Goal: Book appointment/travel/reservation

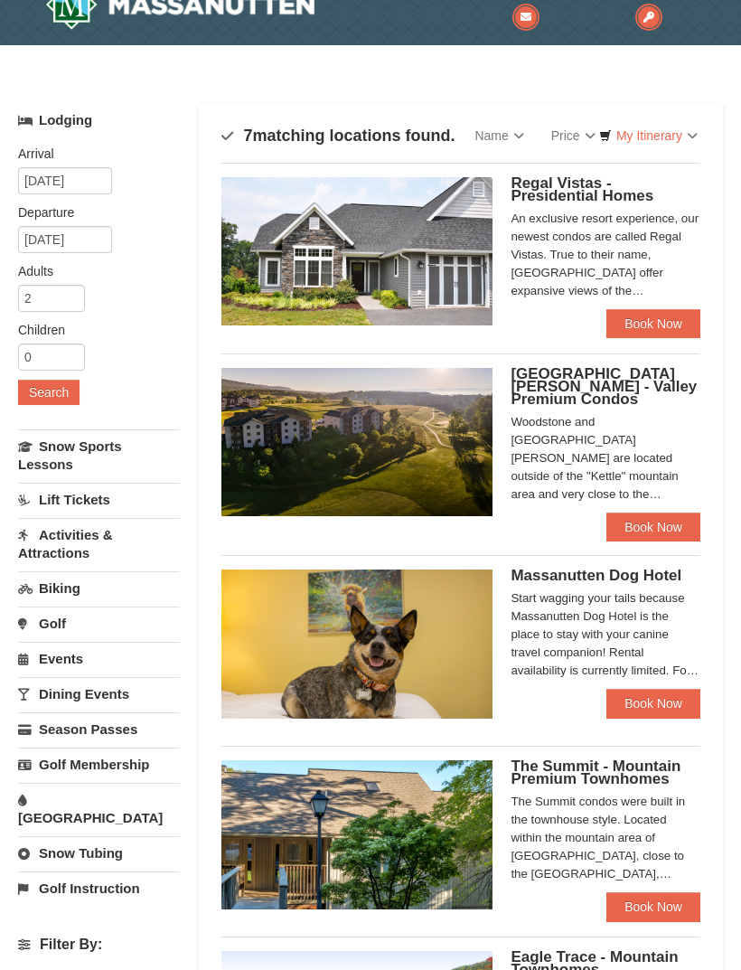
scroll to position [52, 0]
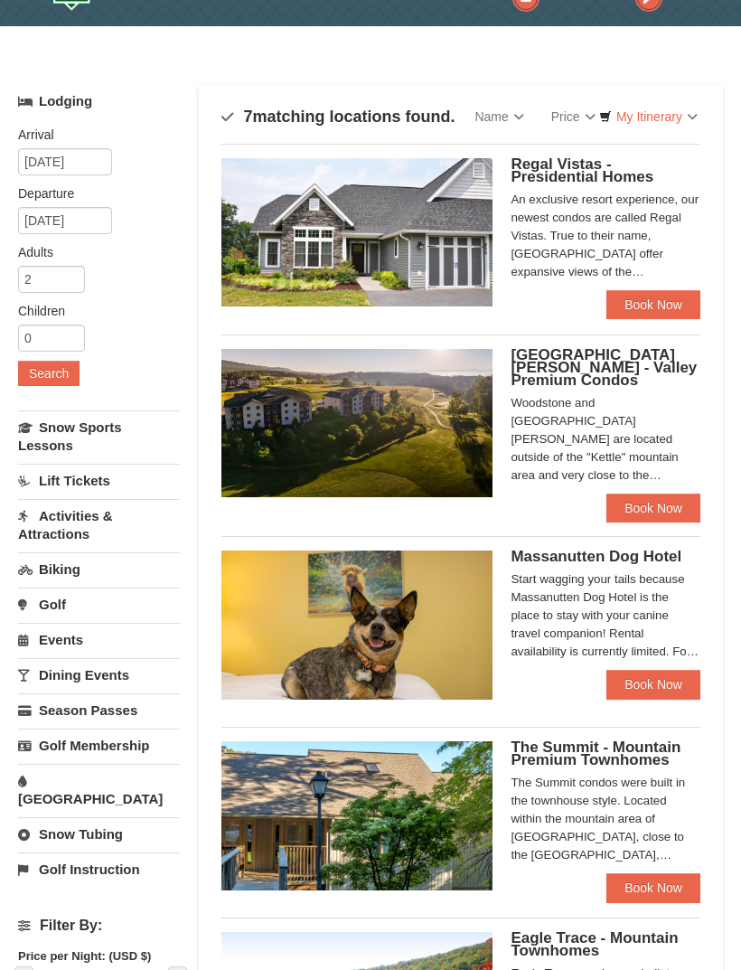
click at [659, 497] on link "Book Now" at bounding box center [654, 508] width 94 height 29
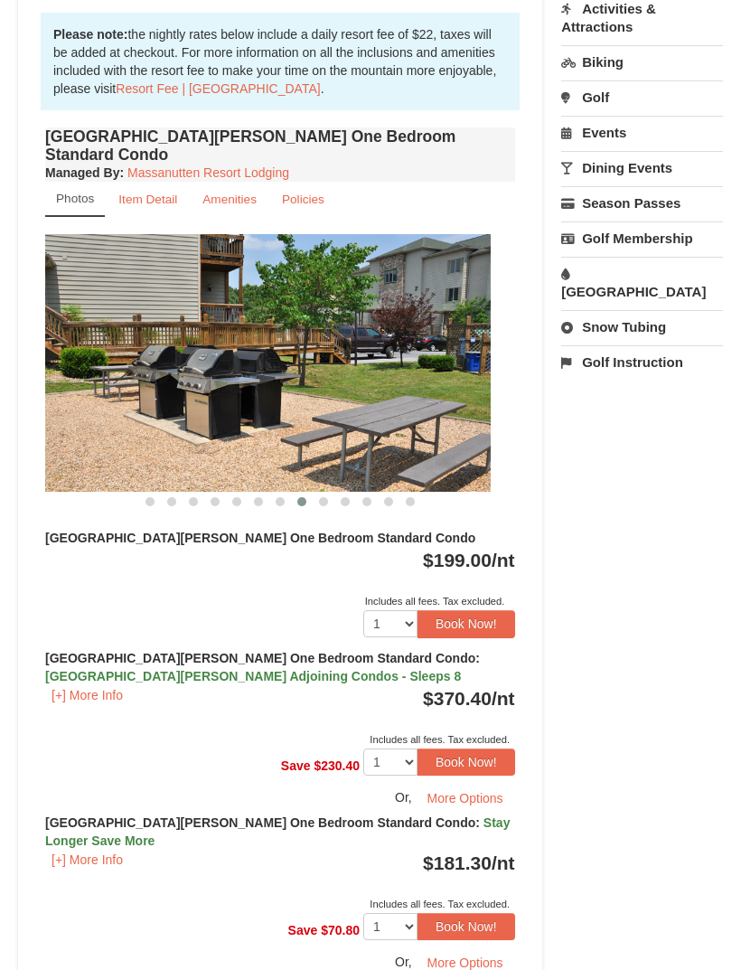
scroll to position [588, 0]
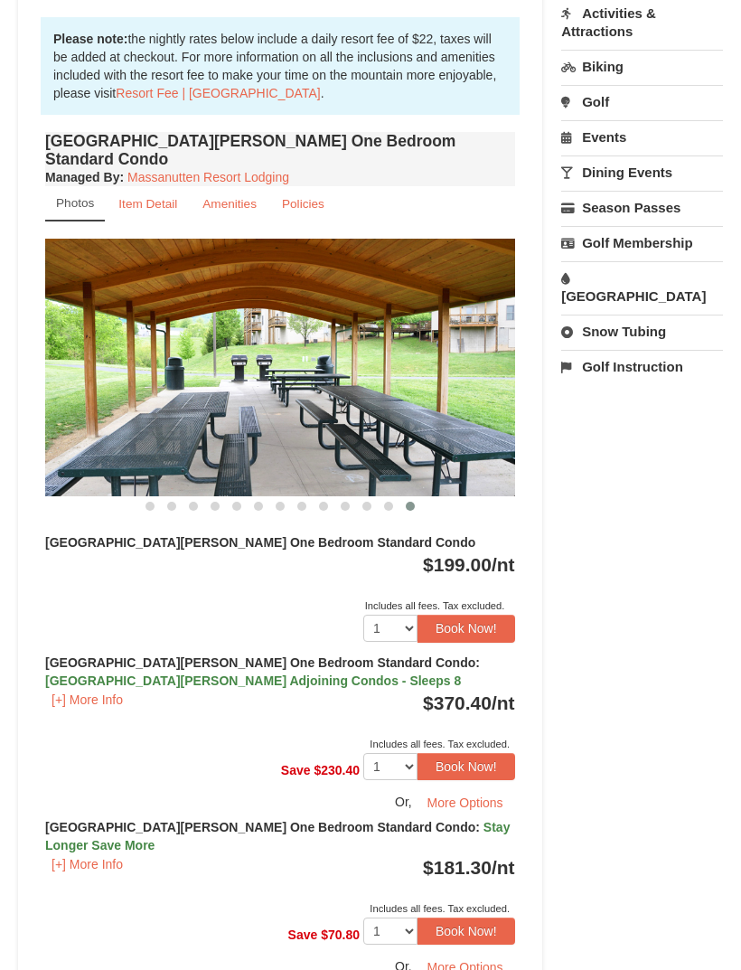
click at [313, 444] on img at bounding box center [280, 368] width 470 height 258
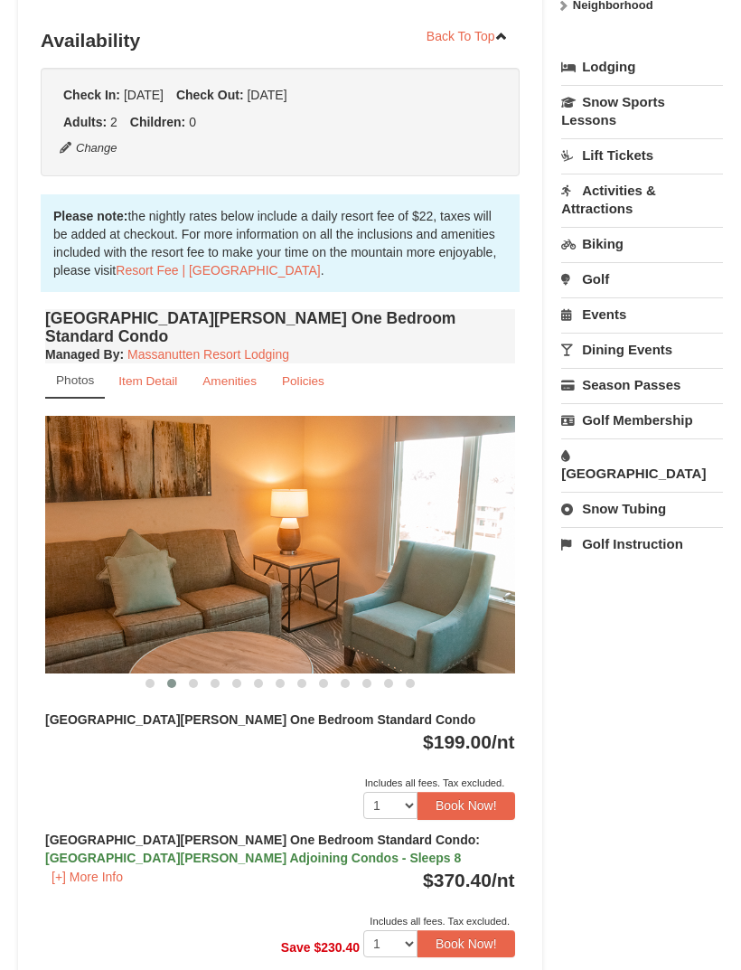
scroll to position [410, 0]
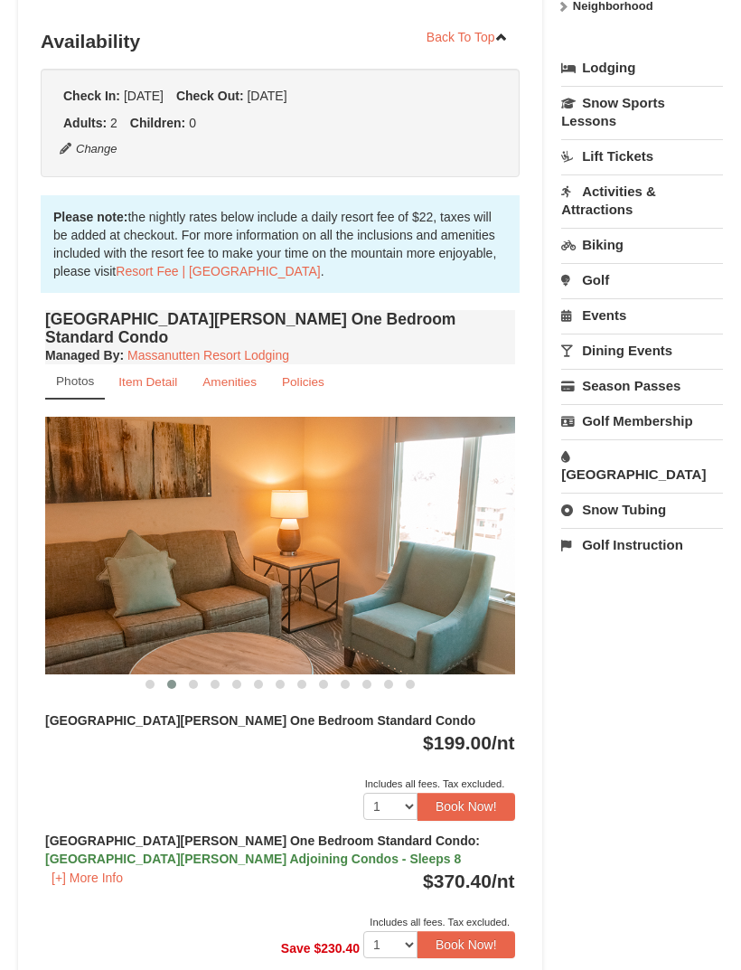
click at [606, 210] on link "Activities & Attractions" at bounding box center [642, 200] width 162 height 52
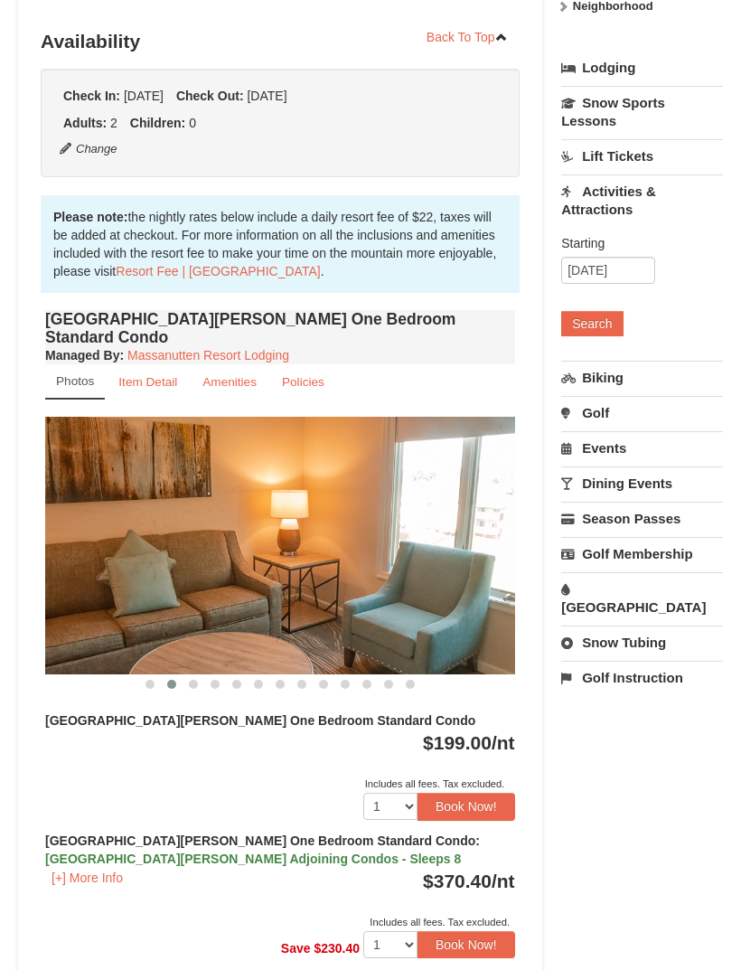
click at [598, 327] on button "Search" at bounding box center [591, 323] width 61 height 25
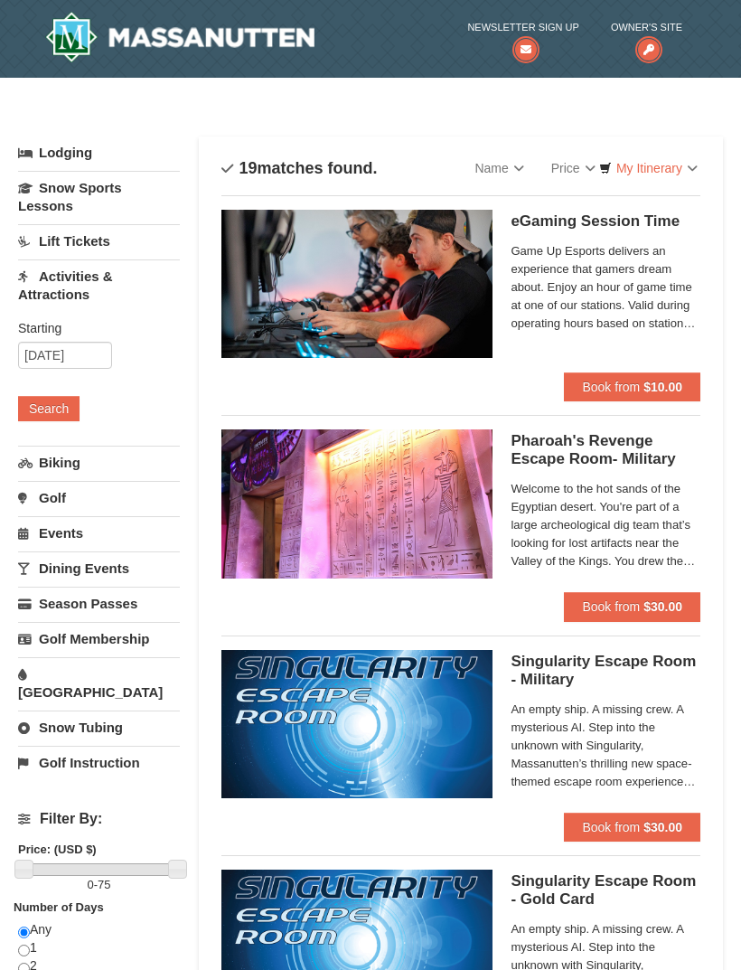
click at [62, 455] on link "Biking" at bounding box center [99, 462] width 162 height 33
click at [36, 446] on button "Search" at bounding box center [48, 443] width 61 height 25
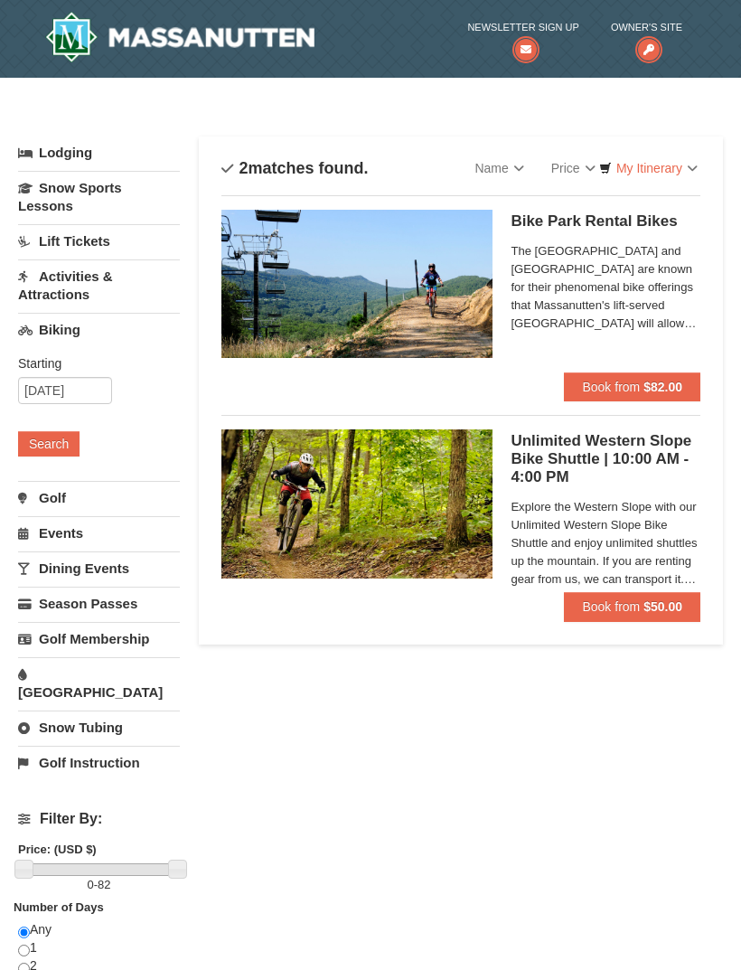
click at [80, 673] on link "[GEOGRAPHIC_DATA]" at bounding box center [99, 683] width 162 height 52
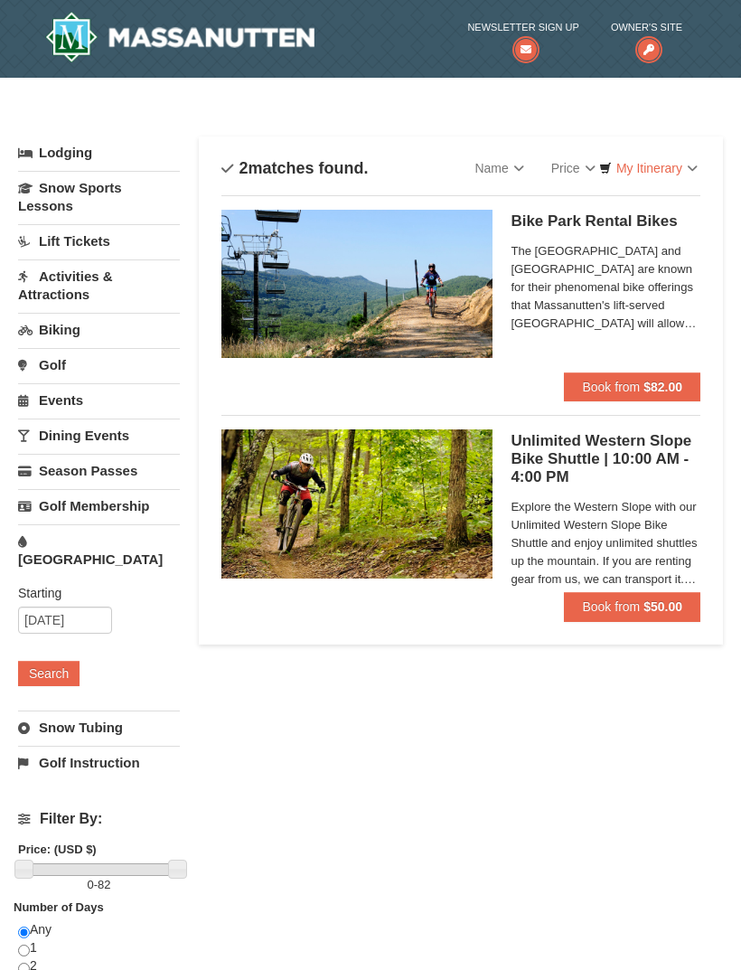
click at [50, 661] on button "Search" at bounding box center [48, 673] width 61 height 25
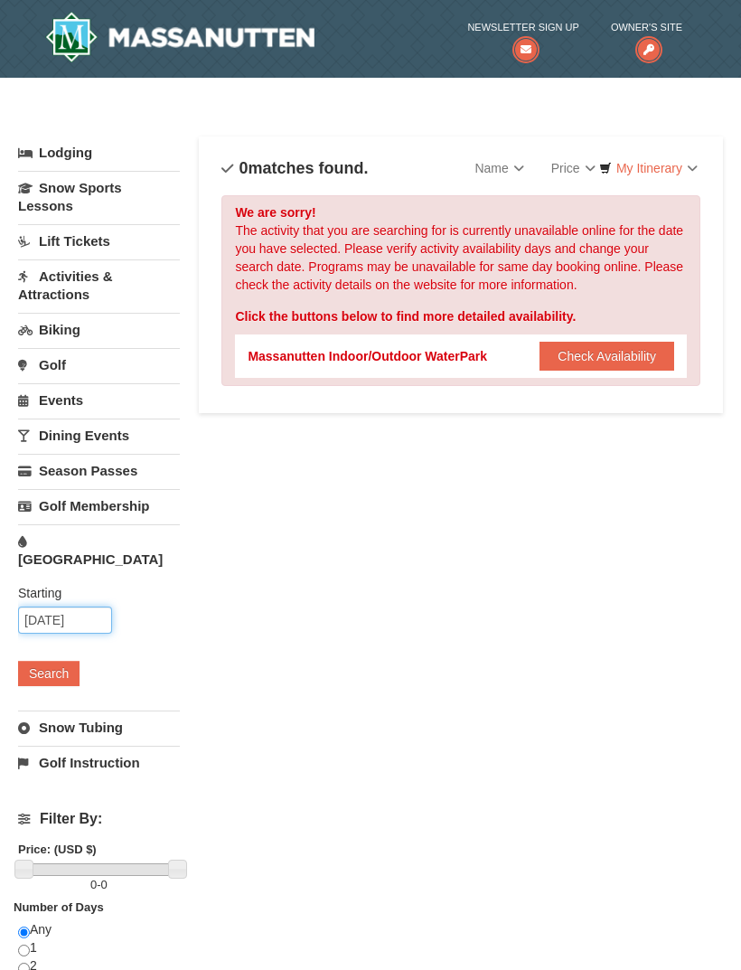
click at [71, 607] on input "10/17/2025" at bounding box center [65, 620] width 94 height 27
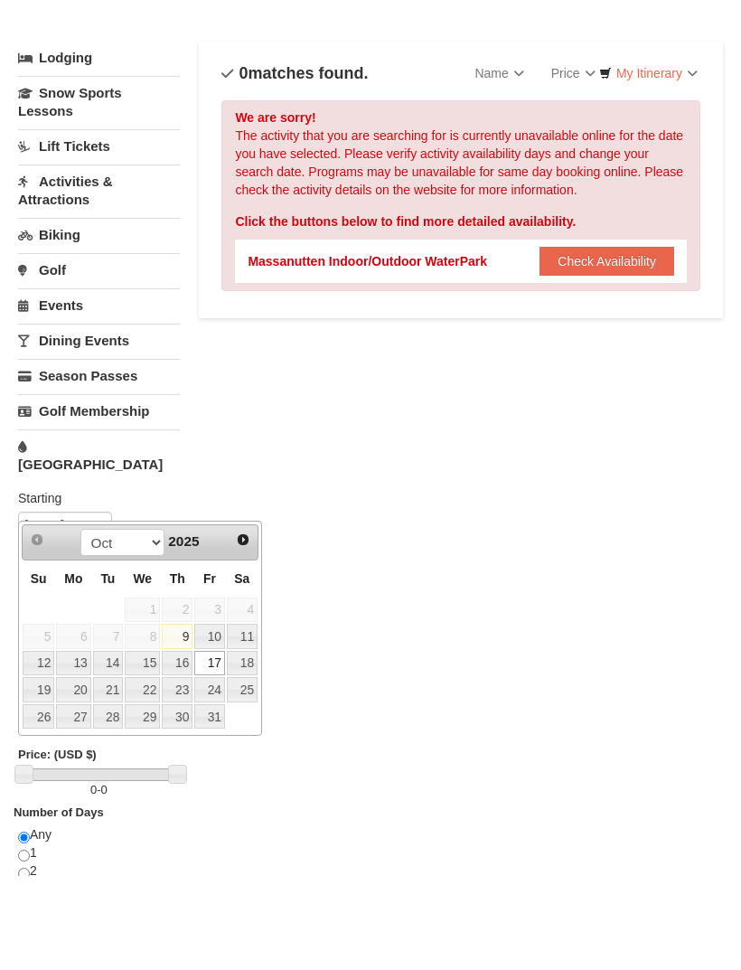
click at [242, 746] on link "18" at bounding box center [242, 758] width 31 height 25
type input "[DATE]"
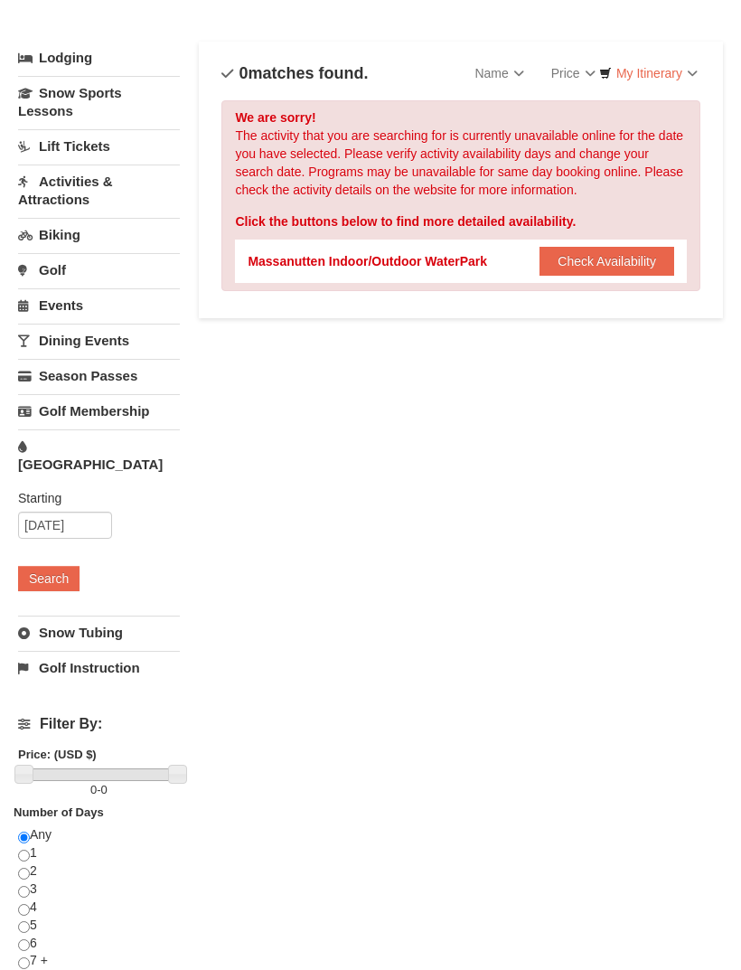
click at [30, 566] on button "Search" at bounding box center [48, 578] width 61 height 25
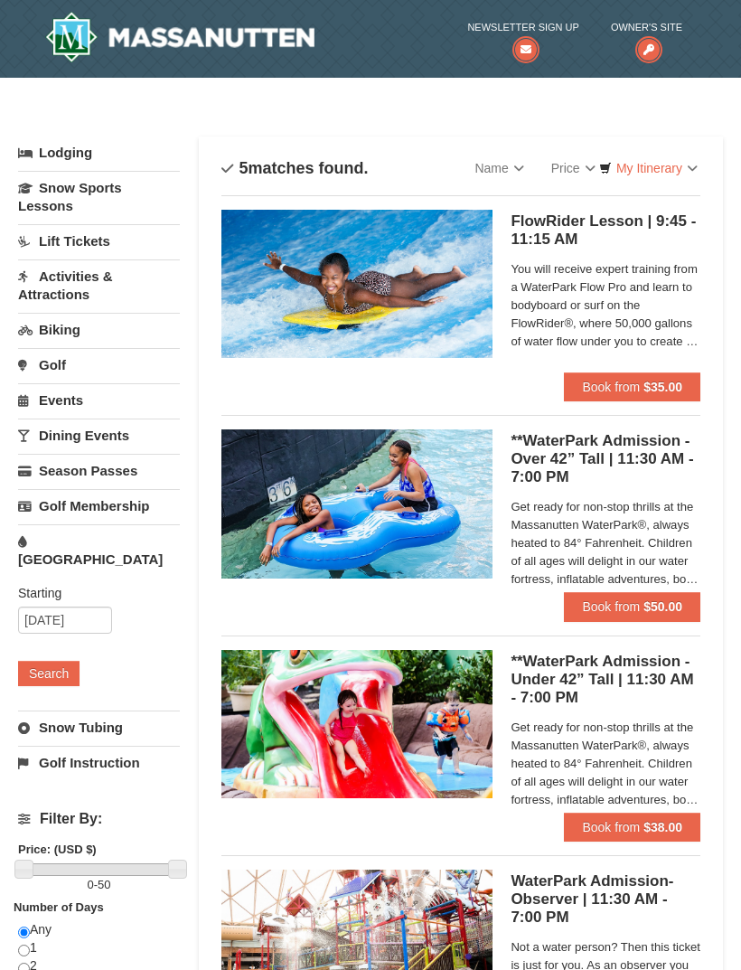
click at [66, 331] on link "Biking" at bounding box center [99, 329] width 162 height 33
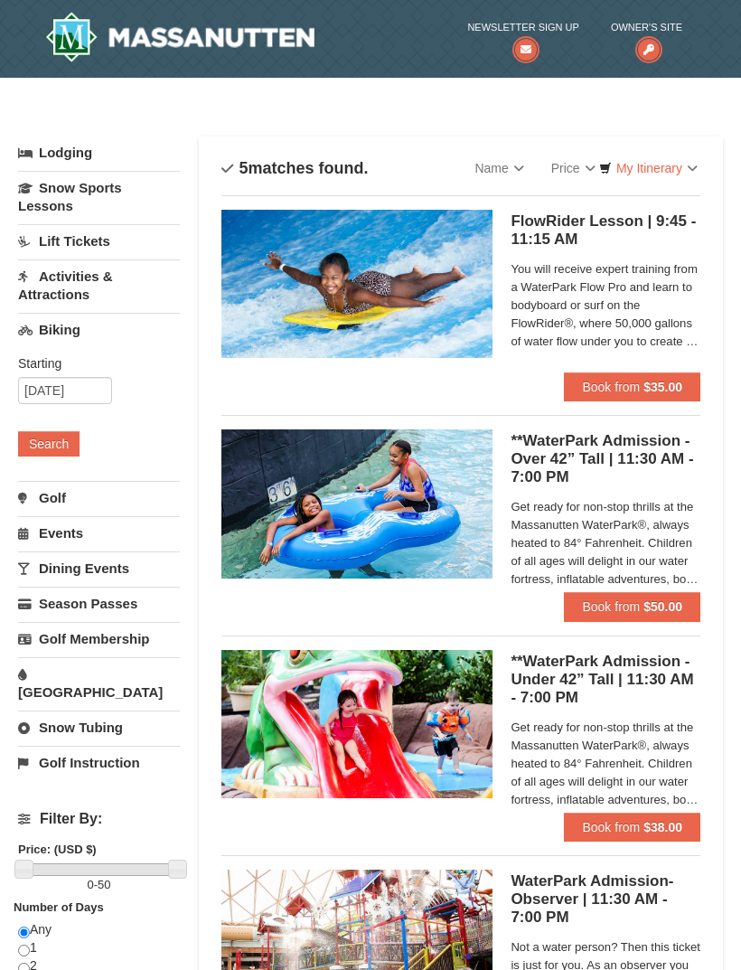
click at [54, 453] on button "Search" at bounding box center [48, 443] width 61 height 25
